Goal: Manage account settings

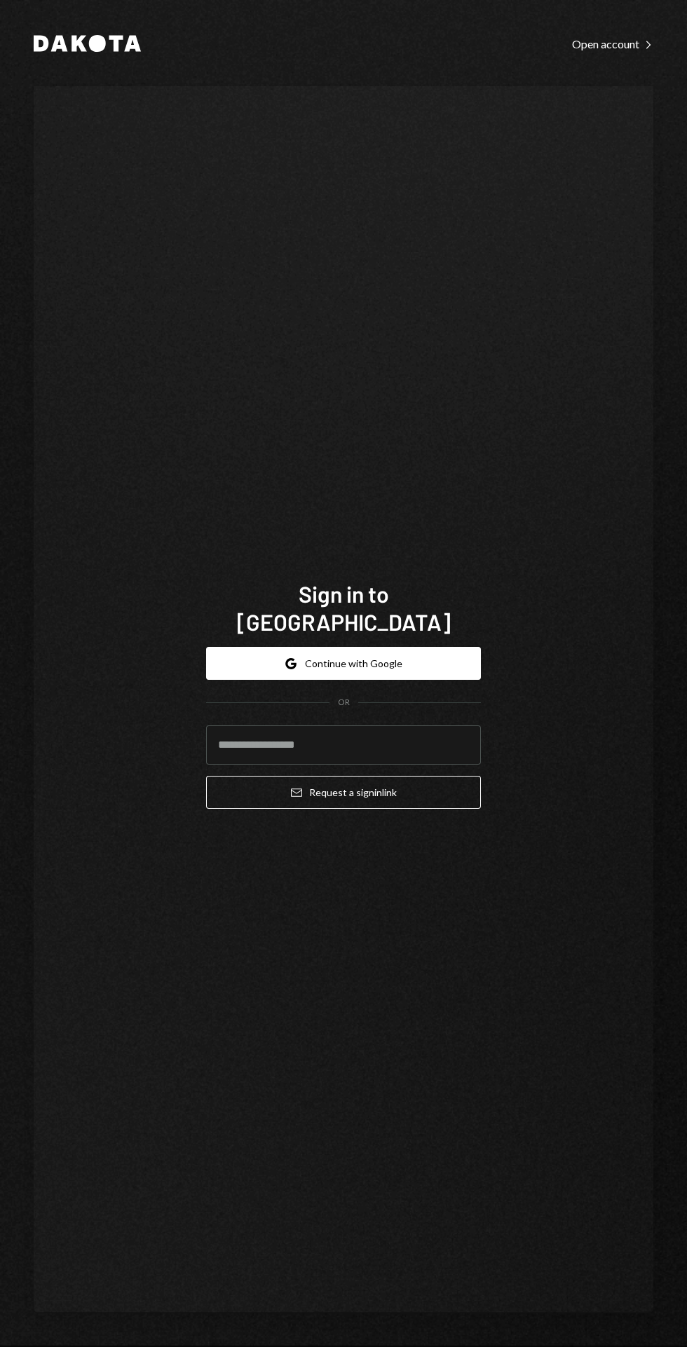
click at [405, 680] on button "Google Continue with Google" at bounding box center [343, 663] width 275 height 33
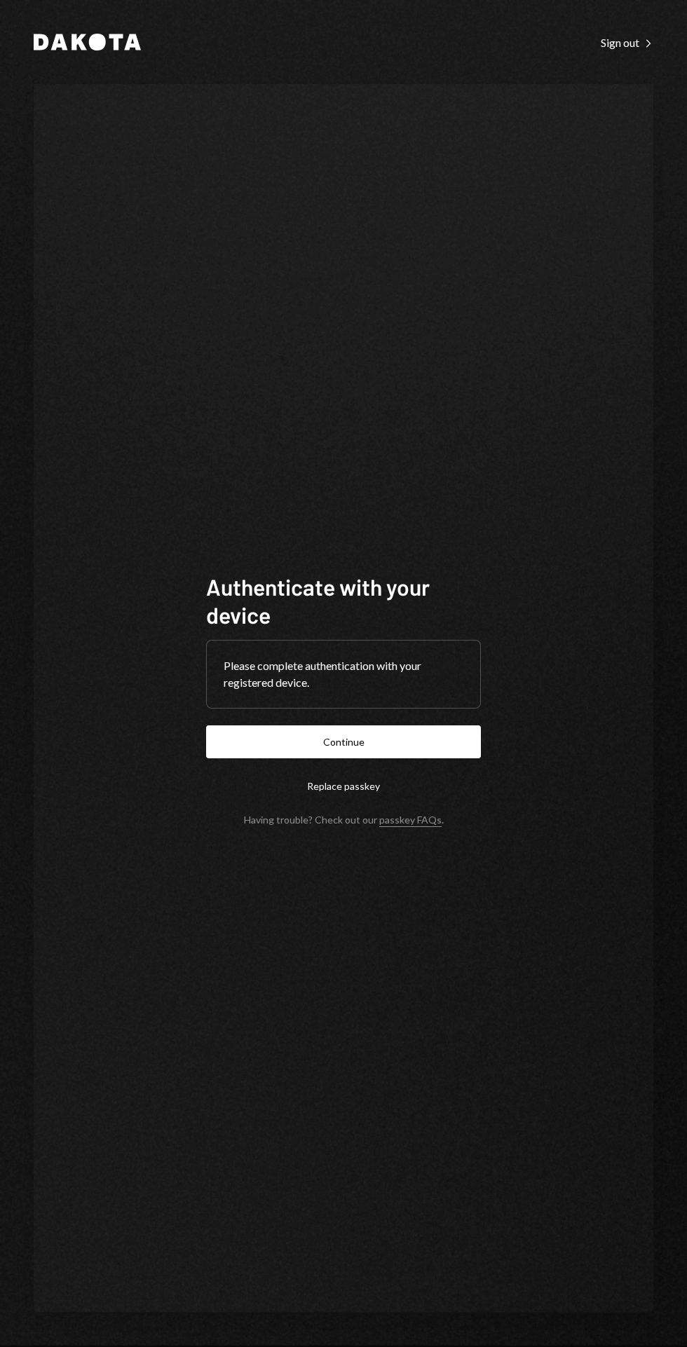
click at [401, 758] on button "Continue" at bounding box center [343, 741] width 275 height 33
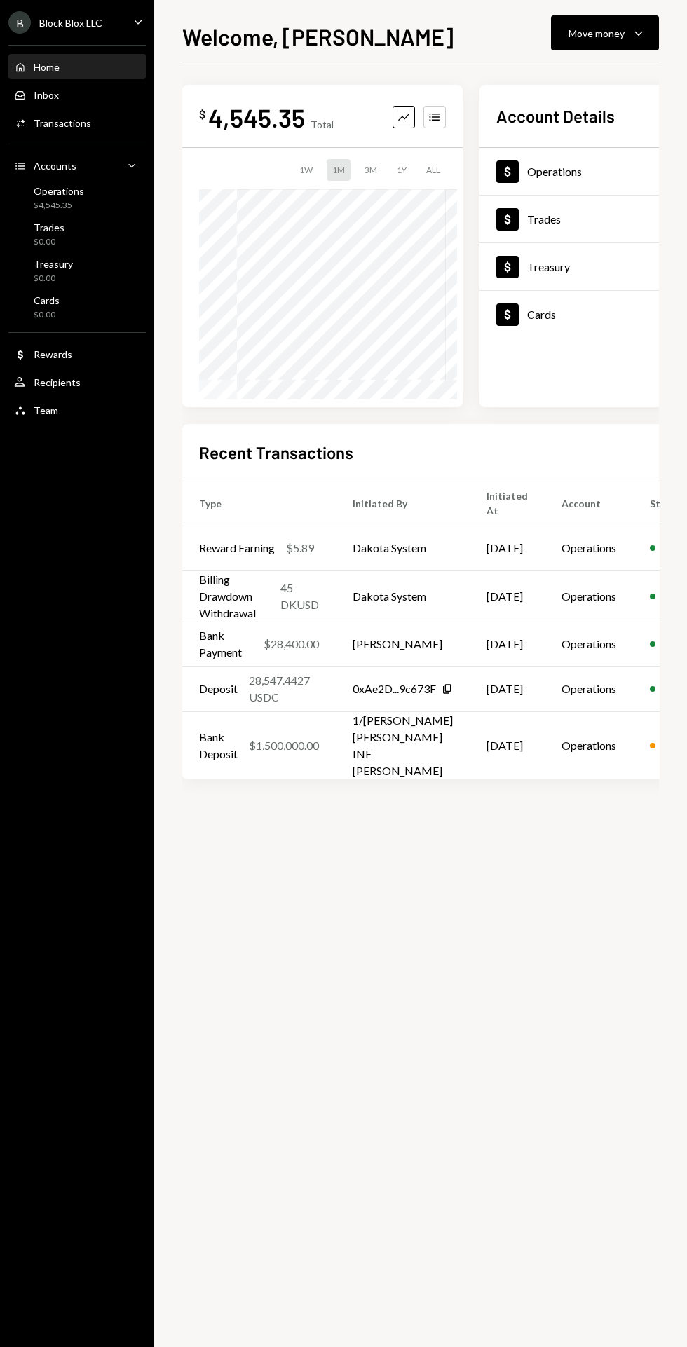
click at [617, 35] on div "Move money" at bounding box center [596, 33] width 56 height 15
click at [583, 143] on div "Deposit" at bounding box center [593, 138] width 102 height 15
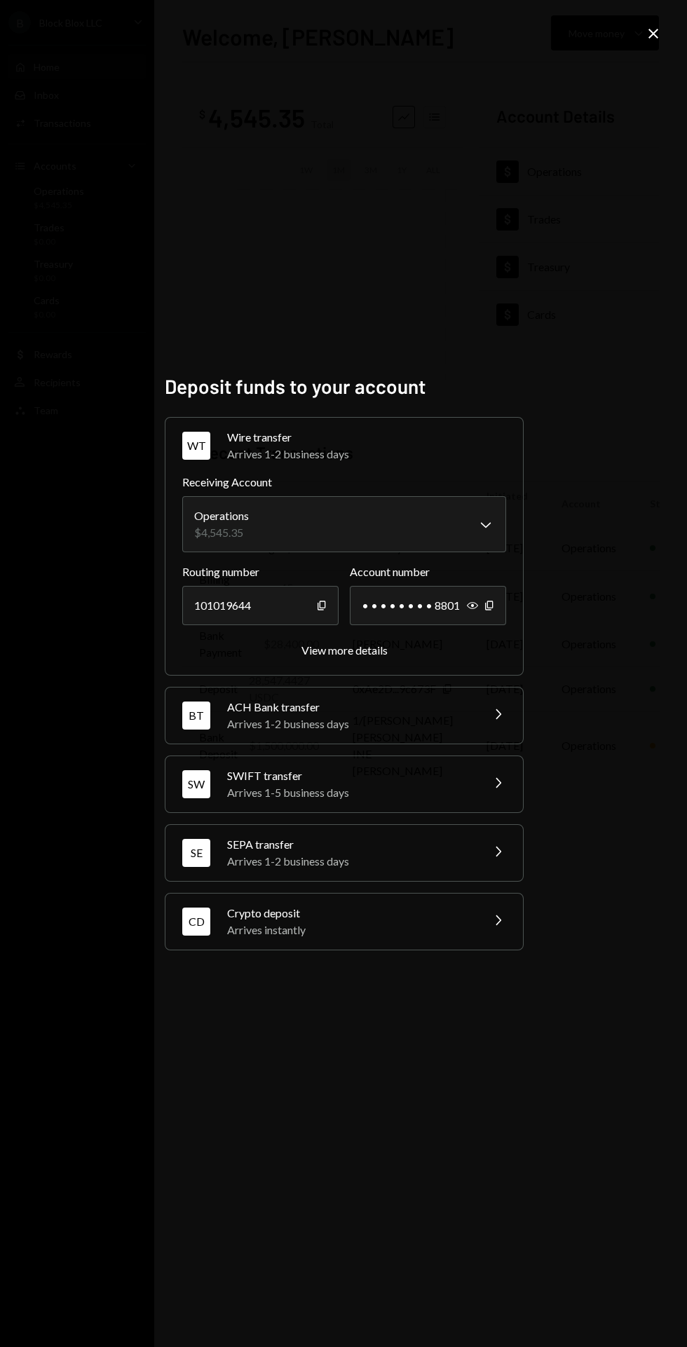
click at [364, 656] on div "View more details" at bounding box center [344, 649] width 86 height 13
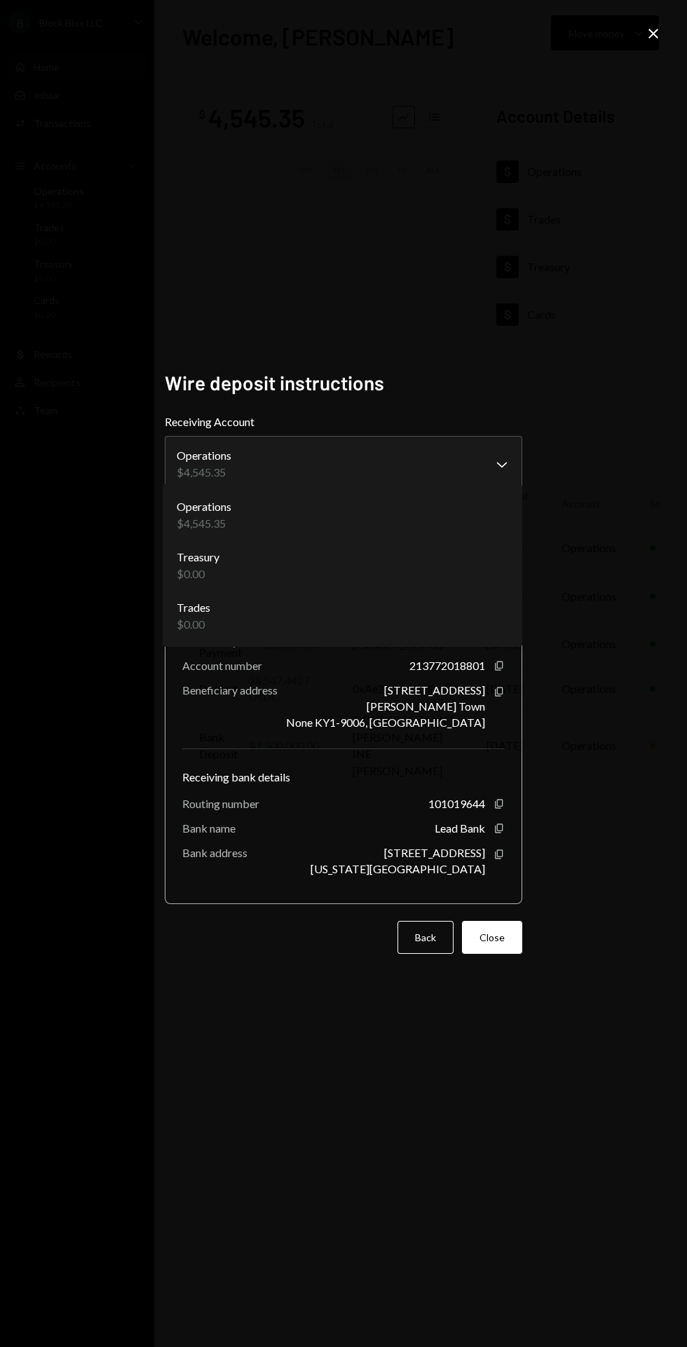
click at [502, 516] on div "Operations $4,545.35" at bounding box center [342, 515] width 348 height 50
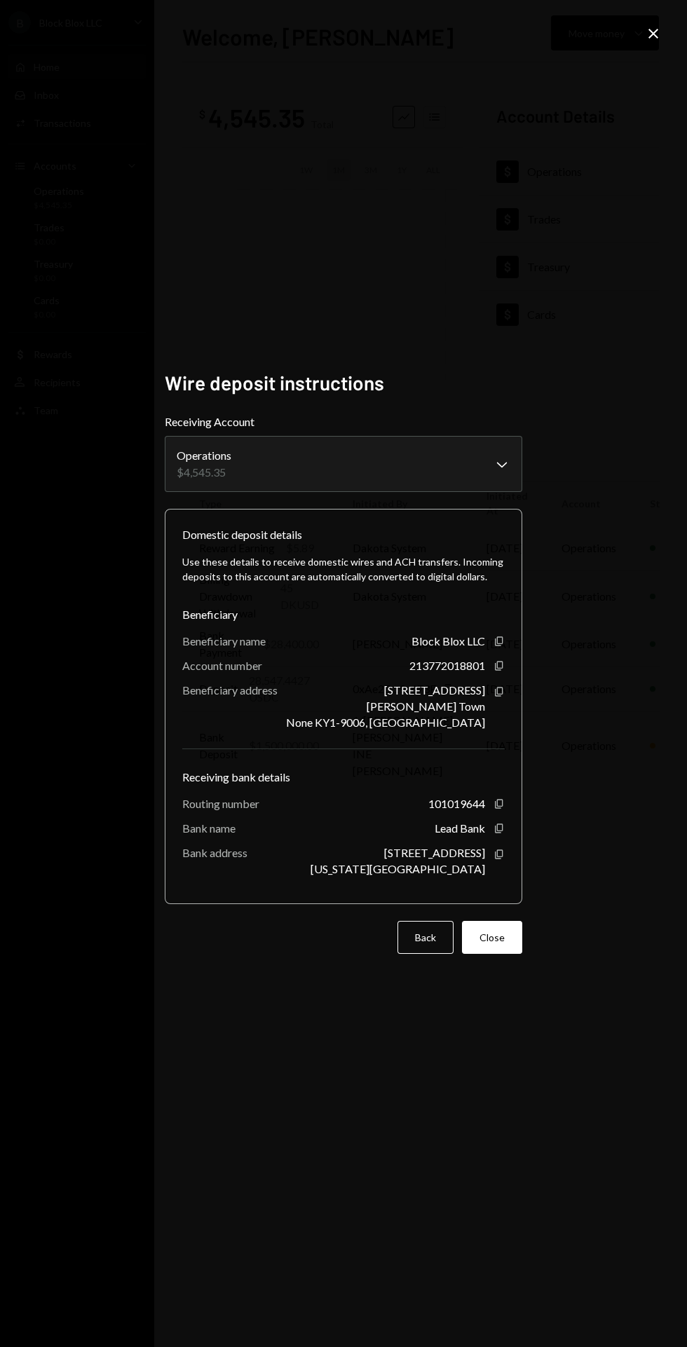
click at [429, 492] on button "Operations $4,545.35 Chevron Down" at bounding box center [343, 464] width 357 height 56
click at [648, 28] on icon "Close" at bounding box center [653, 33] width 17 height 17
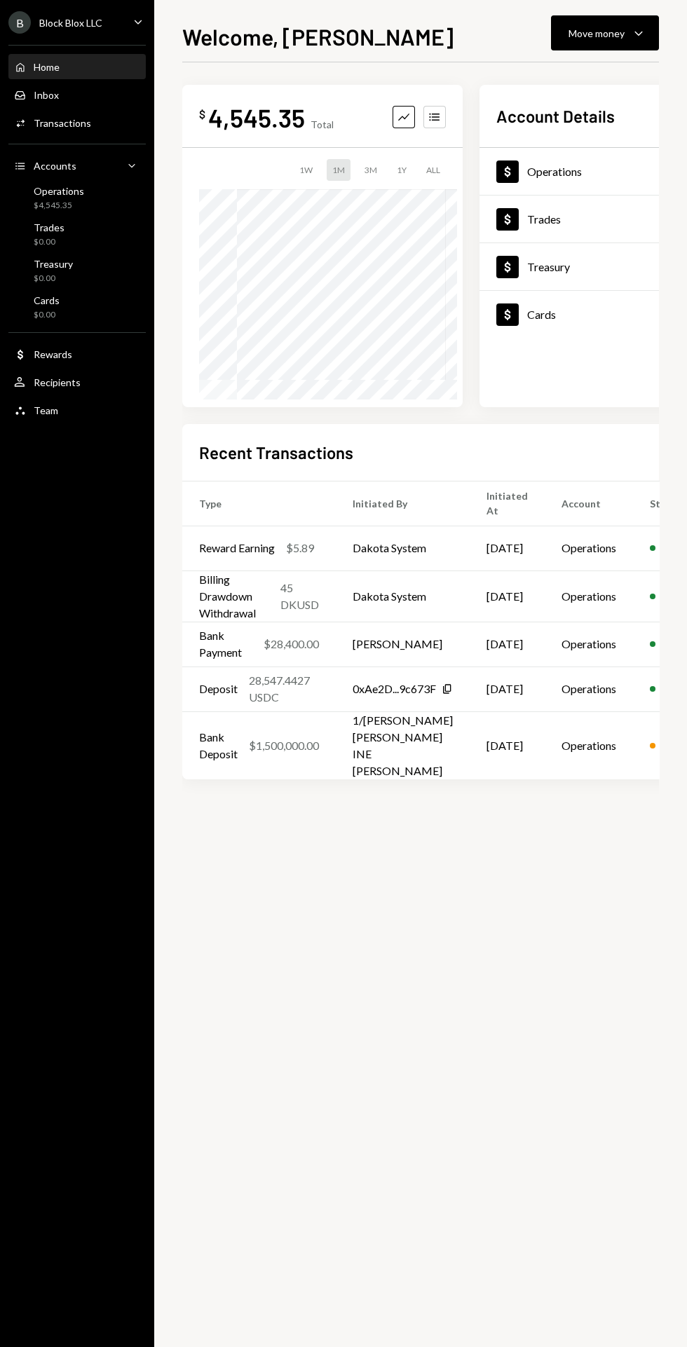
click at [78, 197] on div "Operations $4,545.35" at bounding box center [59, 198] width 50 height 27
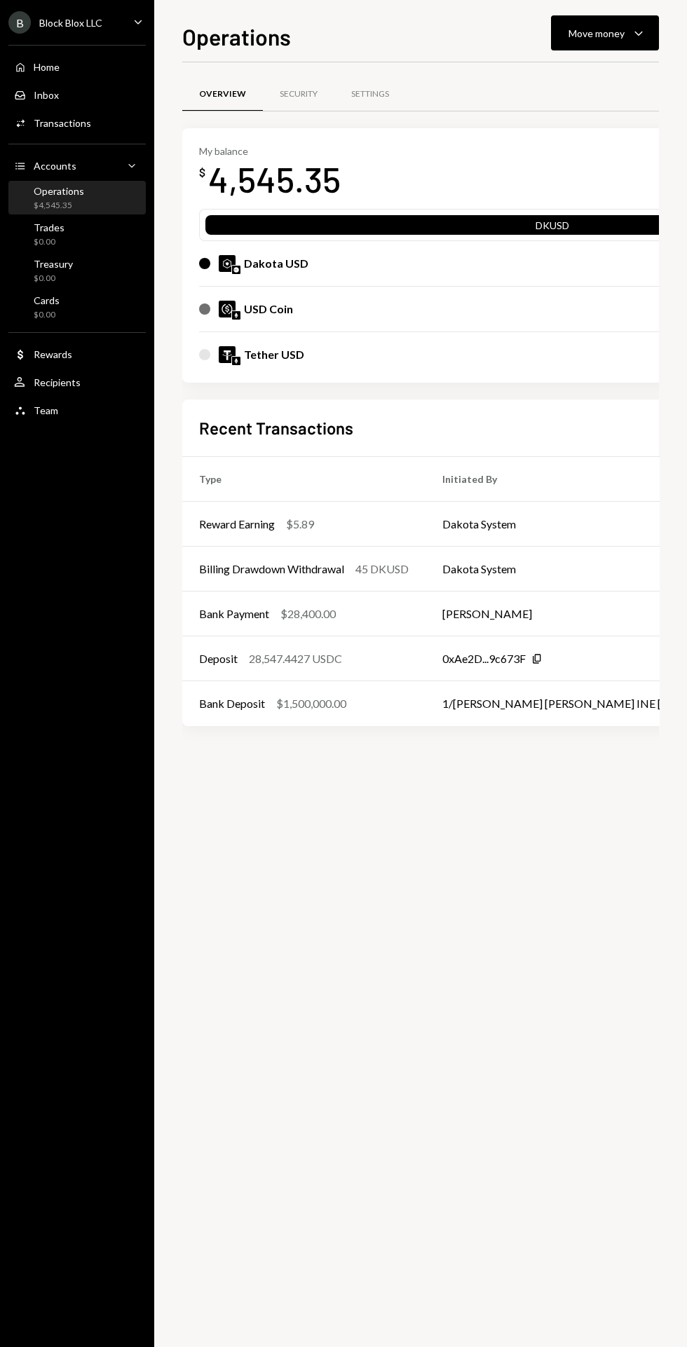
click at [369, 94] on div "Settings" at bounding box center [370, 94] width 38 height 12
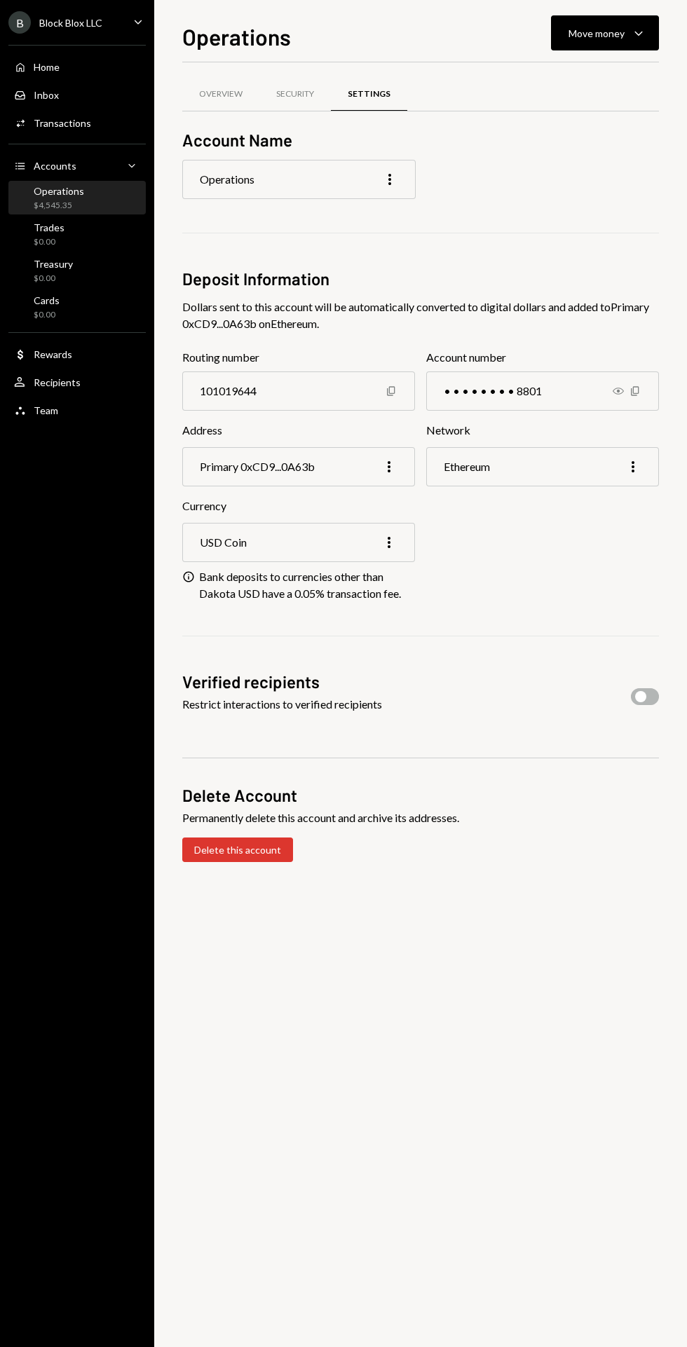
click at [389, 541] on icon "button" at bounding box center [388, 542] width 3 height 11
click at [350, 572] on div "Edit" at bounding box center [357, 570] width 70 height 25
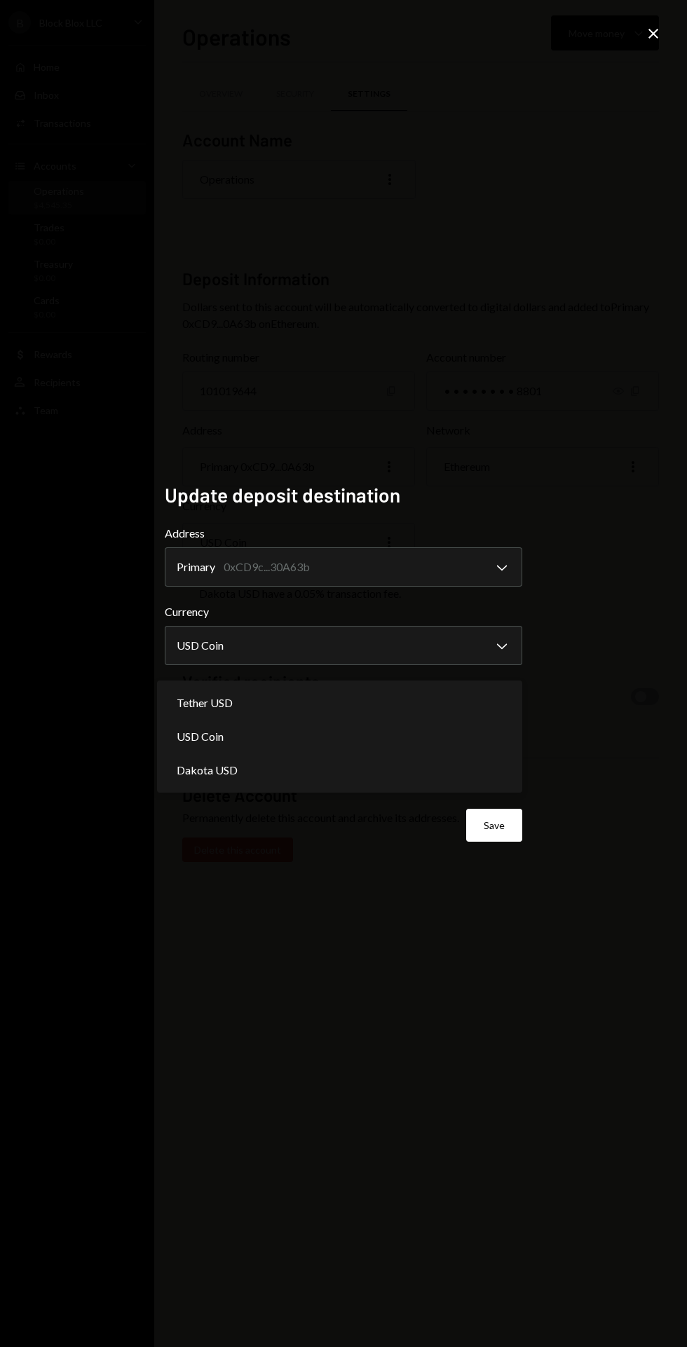
click at [509, 705] on div "Tether USD" at bounding box center [340, 703] width 354 height 34
select select "****"
click at [279, 665] on button "USD Coin Chevron Down" at bounding box center [343, 645] width 357 height 39
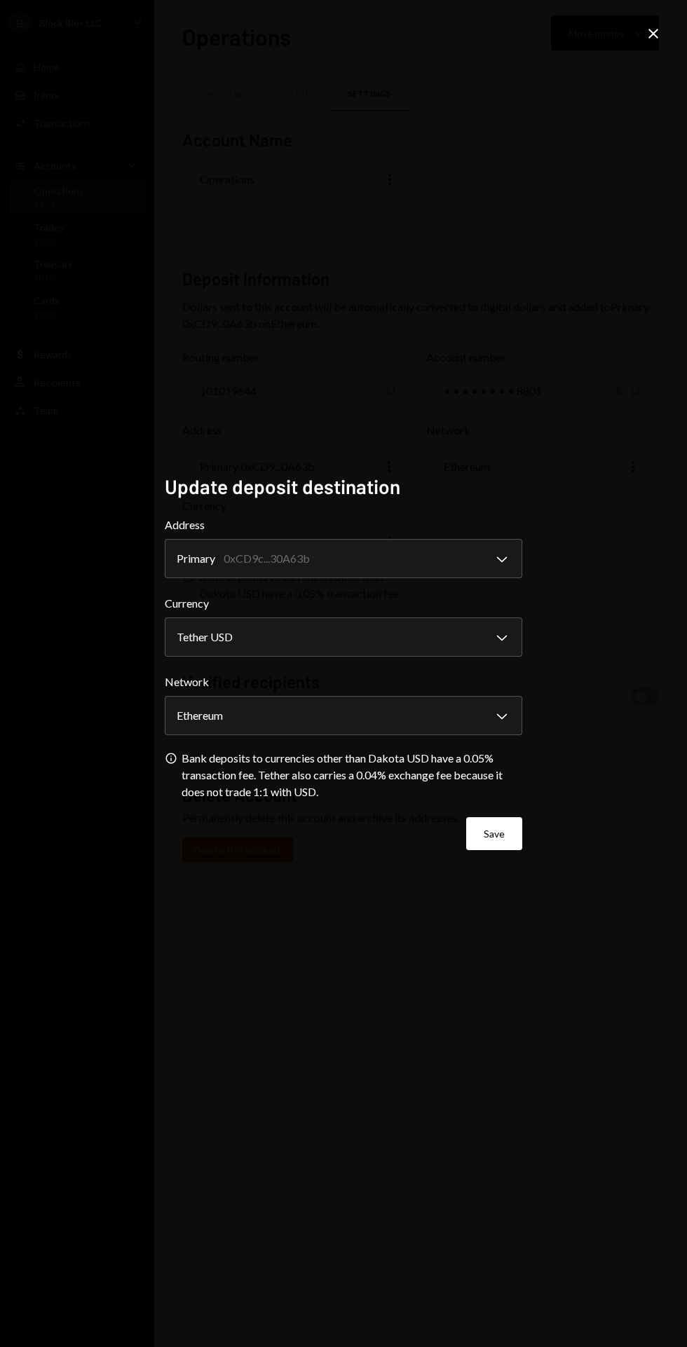
click at [511, 850] on button "Save" at bounding box center [494, 833] width 56 height 33
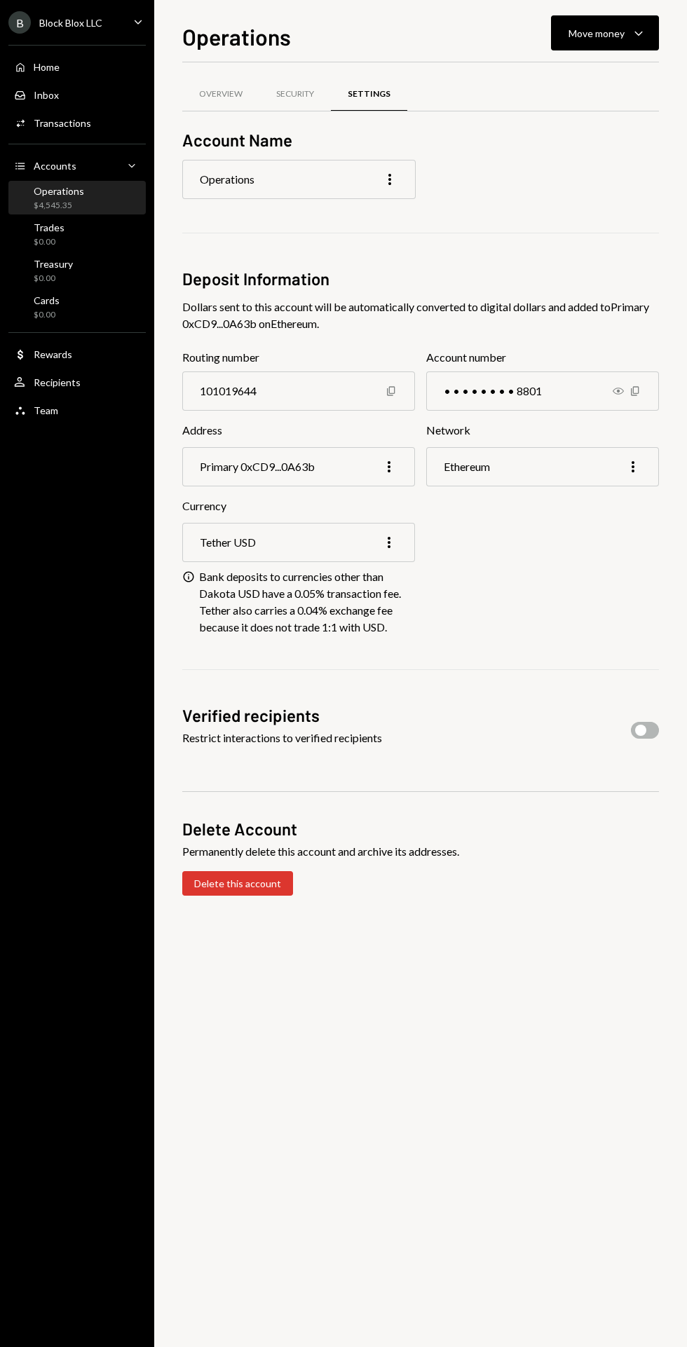
click at [637, 31] on icon "Caret Down" at bounding box center [638, 33] width 17 height 17
click at [577, 139] on div "Deposit" at bounding box center [593, 138] width 102 height 15
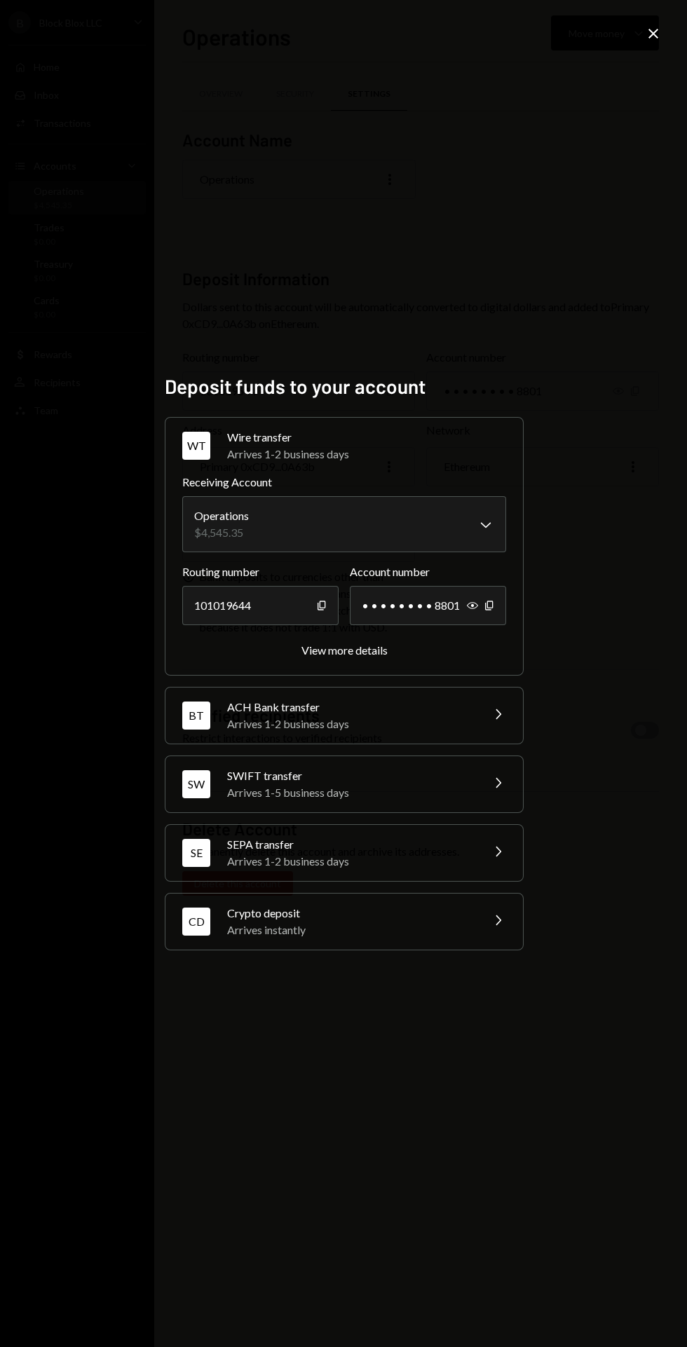
click at [373, 656] on div "View more details" at bounding box center [344, 649] width 86 height 13
